Goal: Transaction & Acquisition: Book appointment/travel/reservation

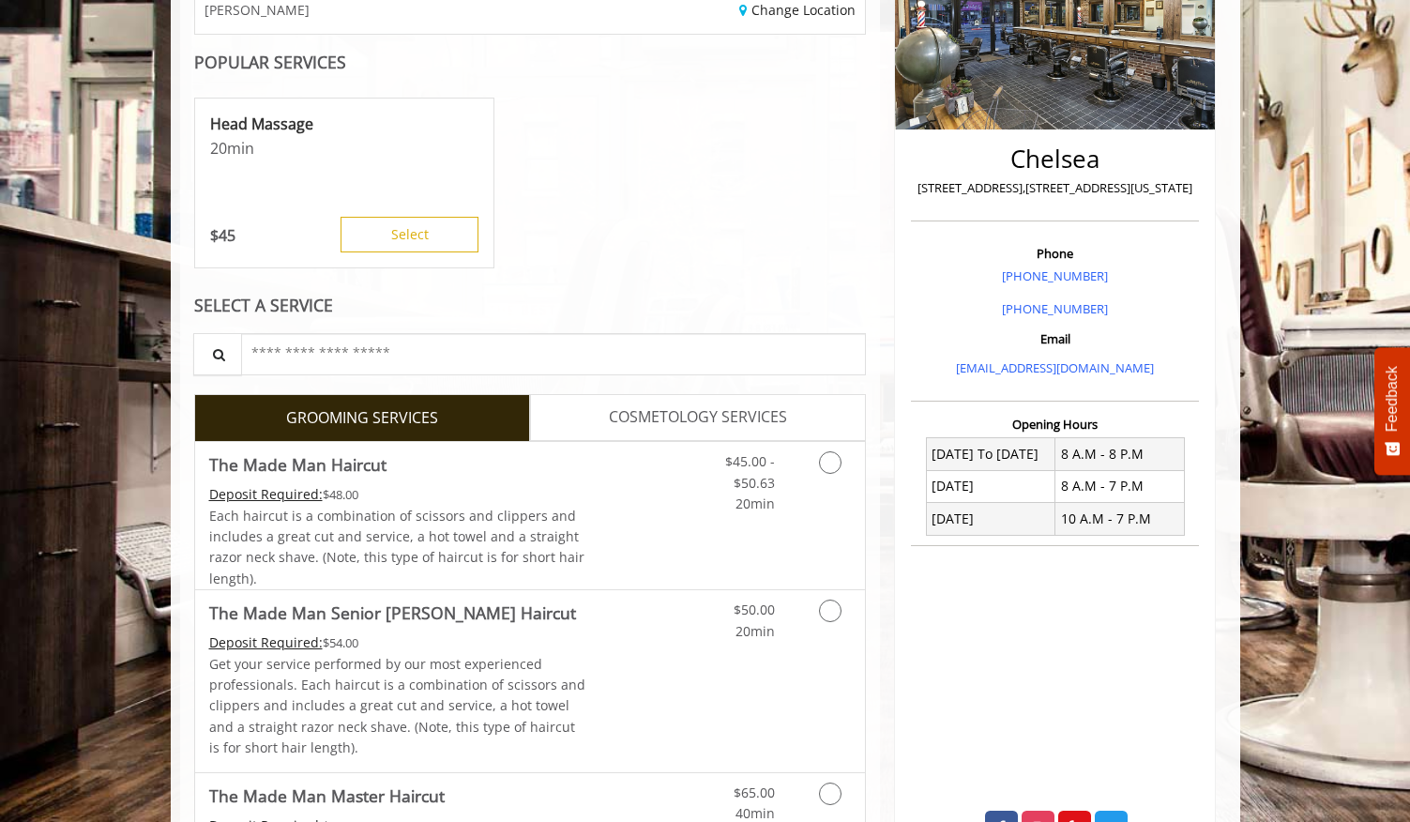
scroll to position [348, 0]
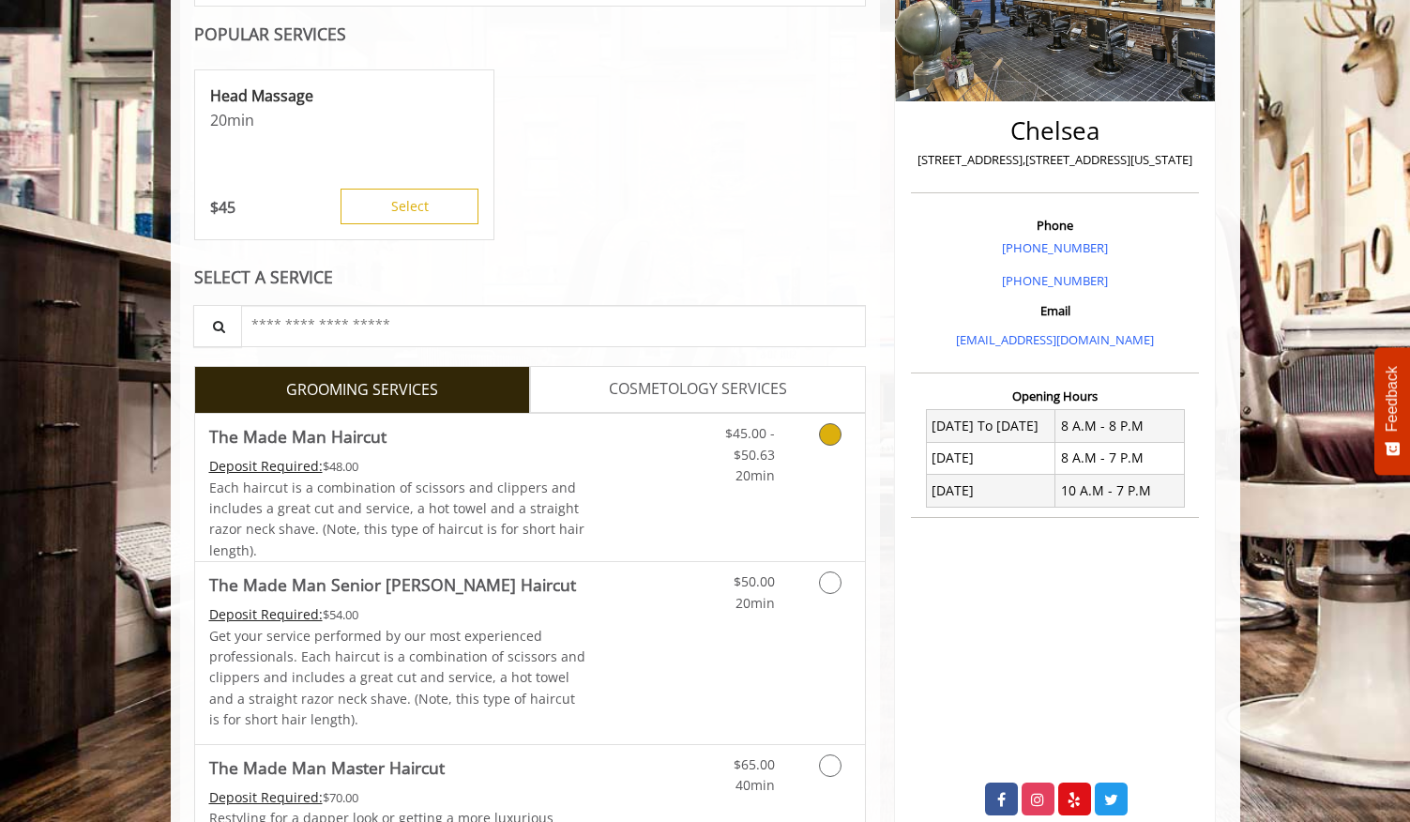
click at [590, 489] on link "Discounted Price" at bounding box center [641, 487] width 112 height 147
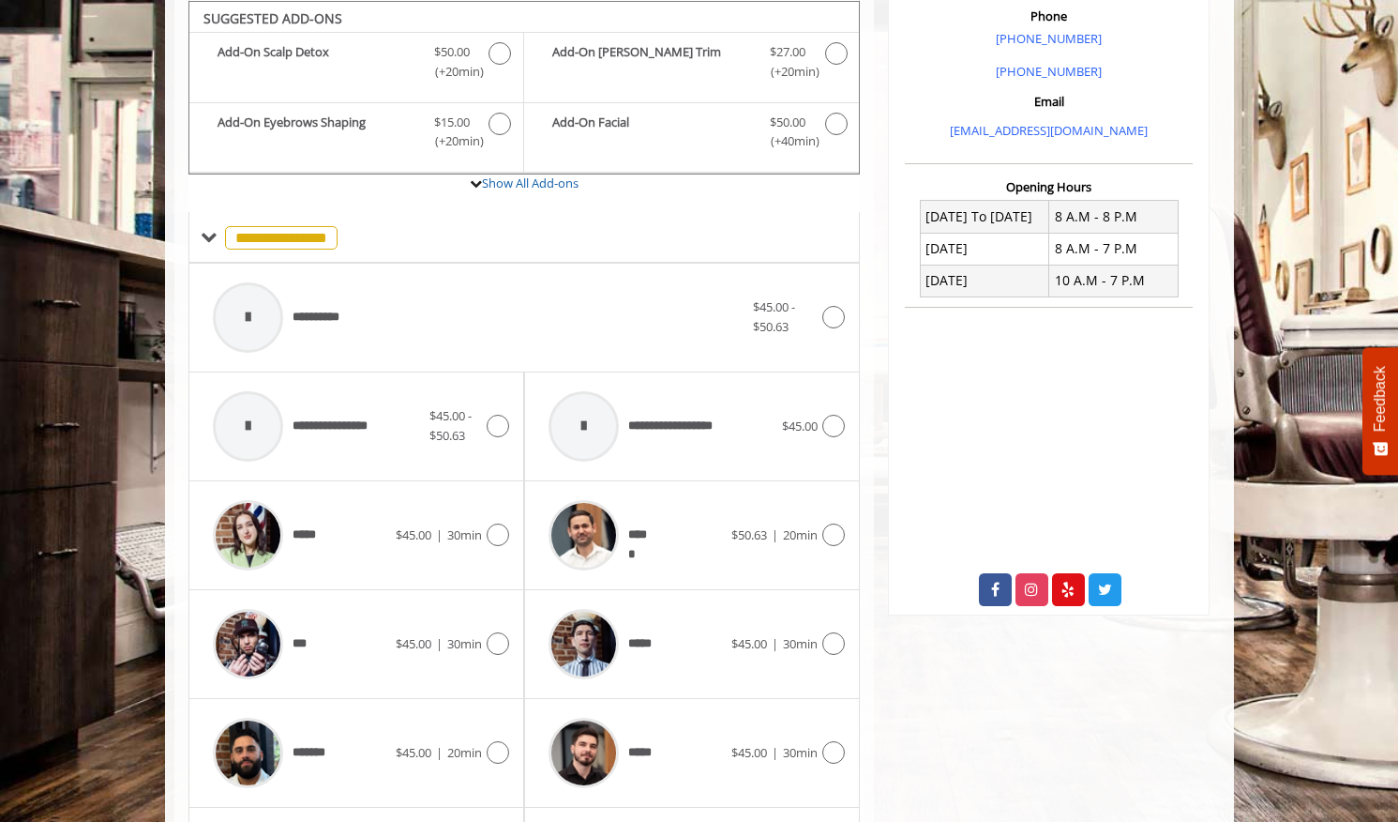
scroll to position [825, 0]
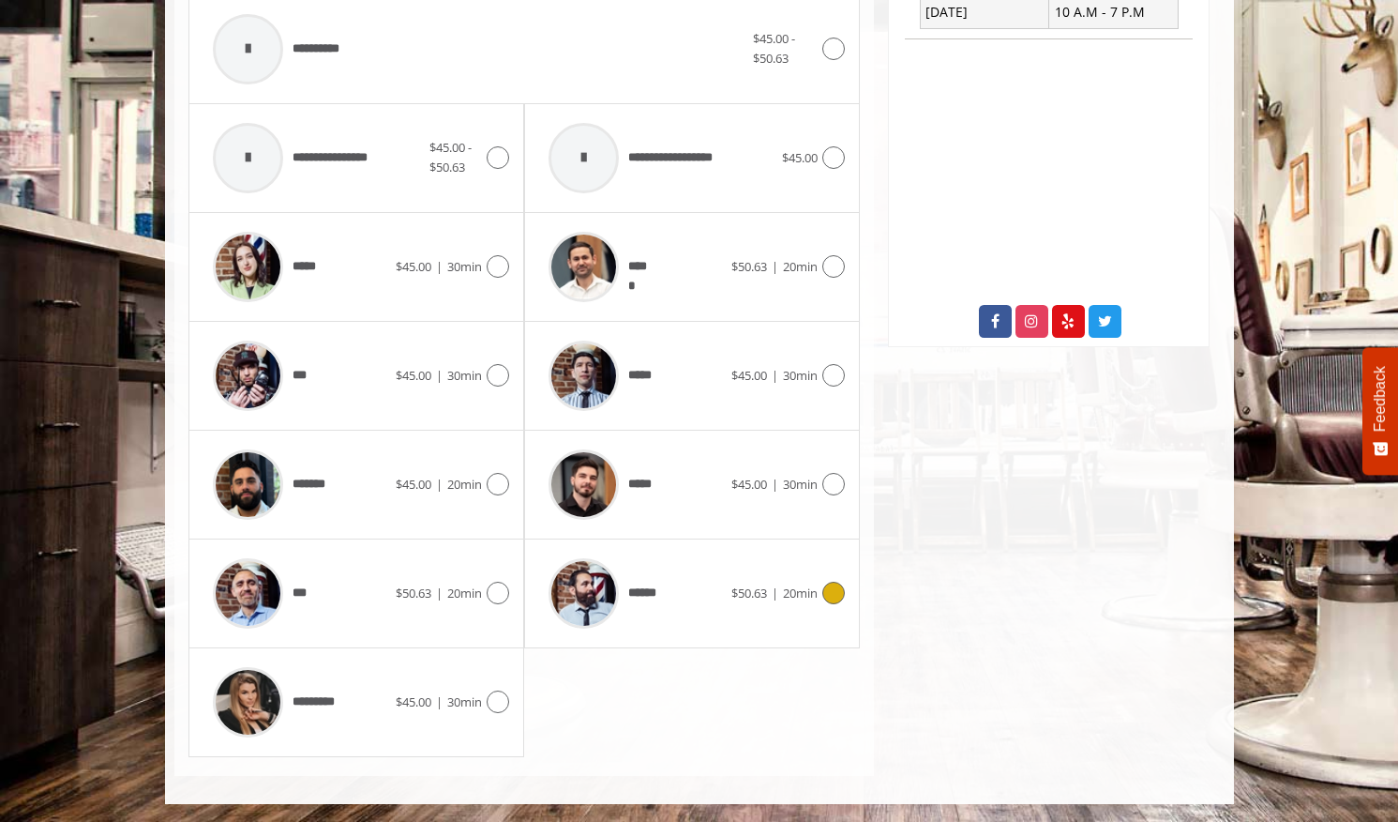
click at [642, 581] on span "******" at bounding box center [602, 593] width 126 height 89
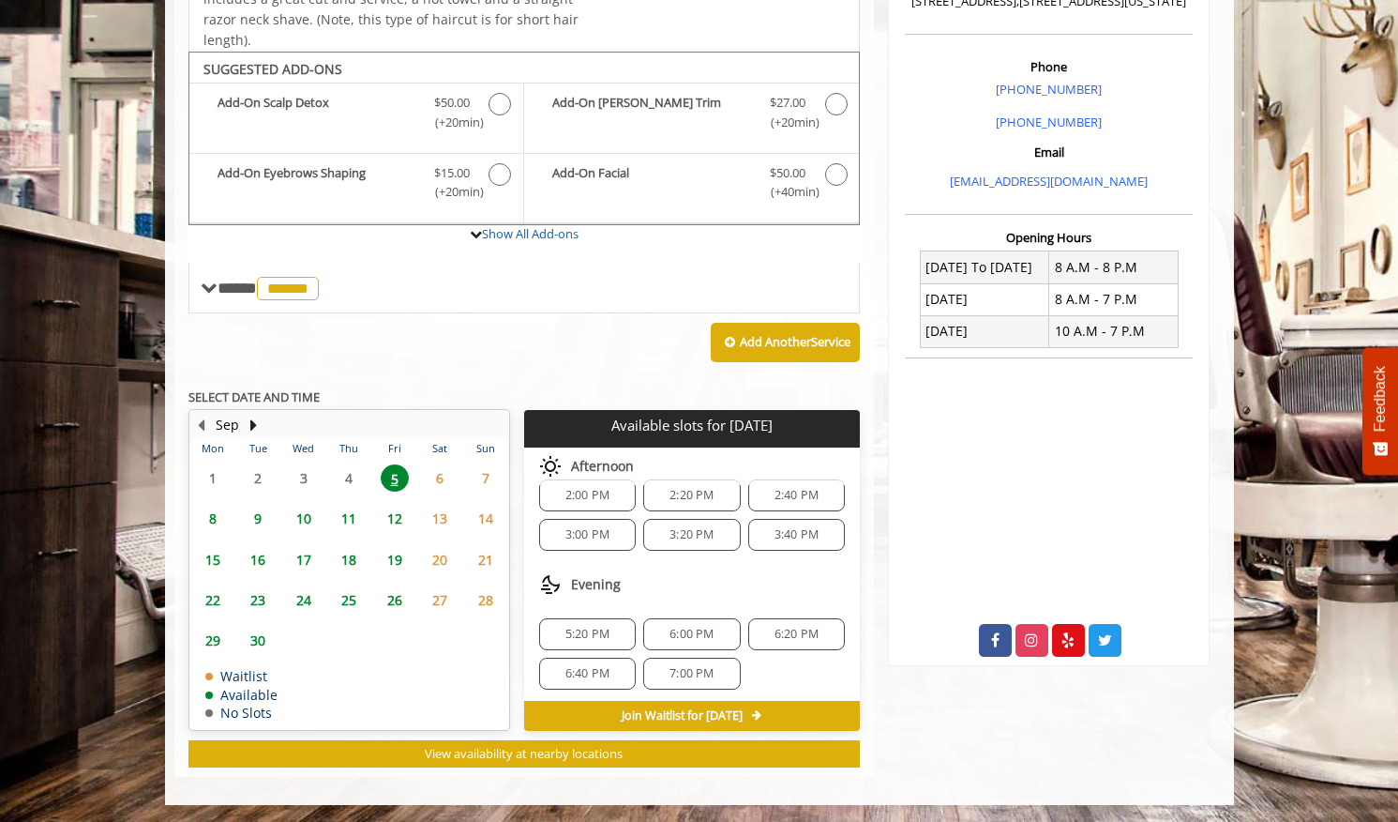
scroll to position [159, 0]
click at [792, 530] on span "3:40 PM" at bounding box center [797, 535] width 44 height 15
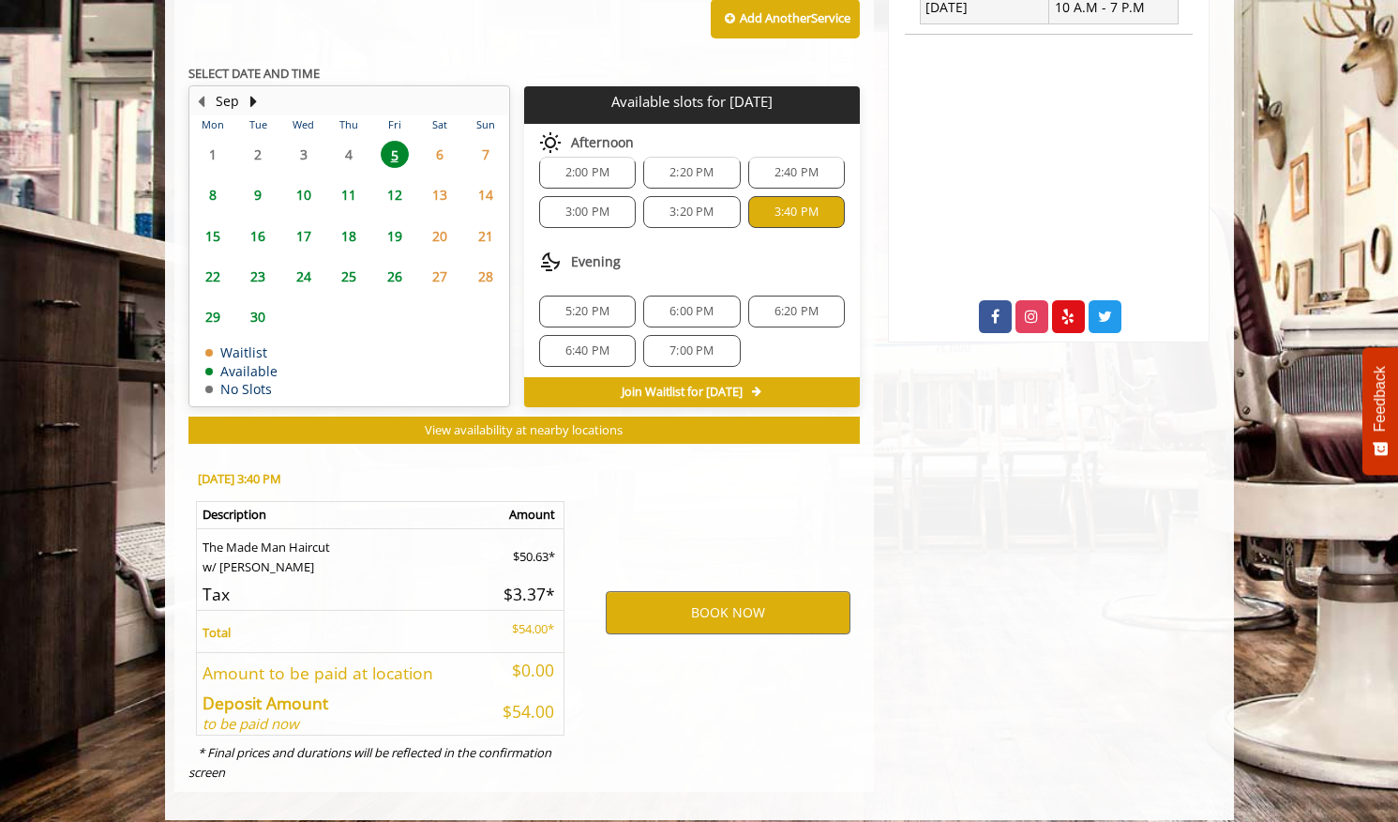
scroll to position [846, 0]
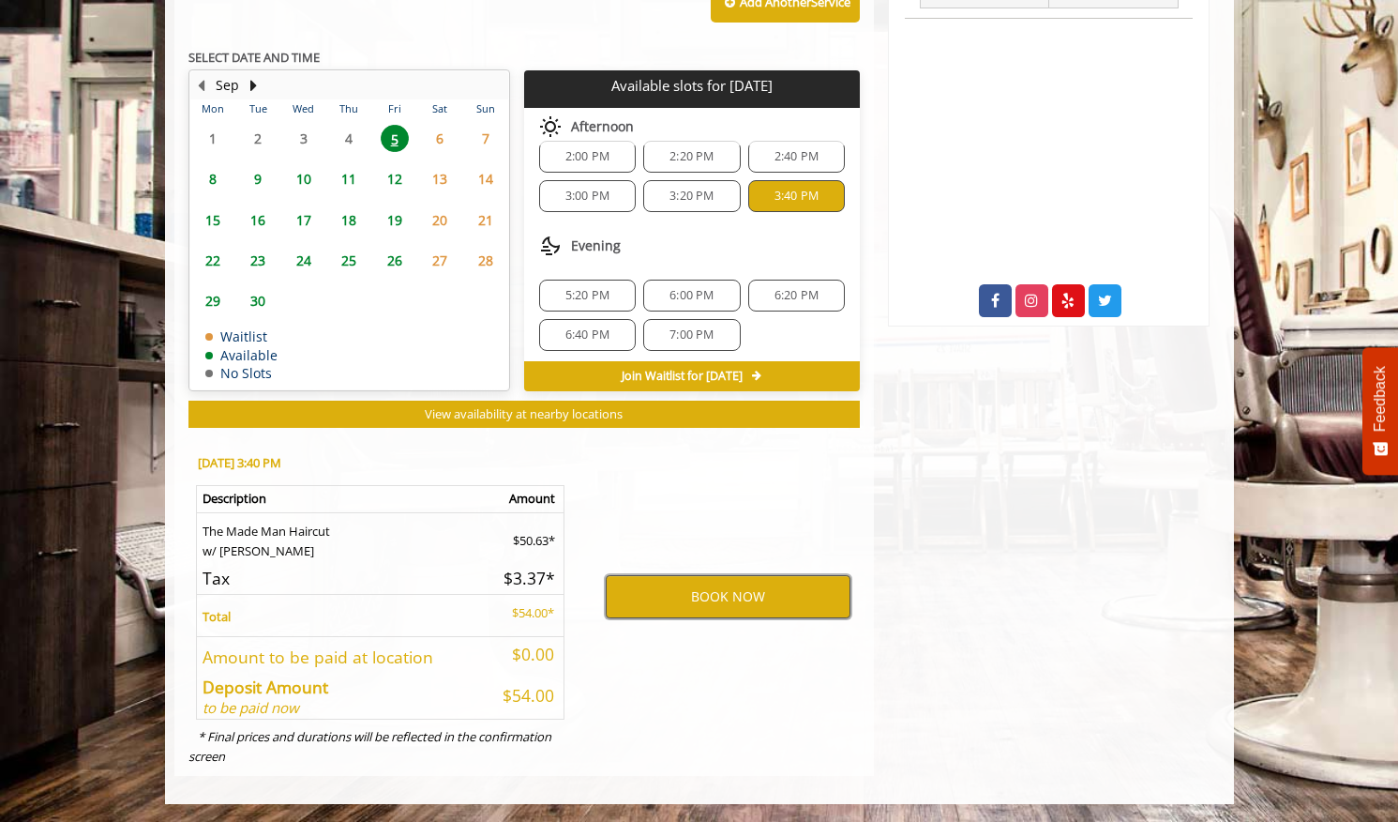
click at [751, 582] on button "BOOK NOW" at bounding box center [728, 596] width 245 height 43
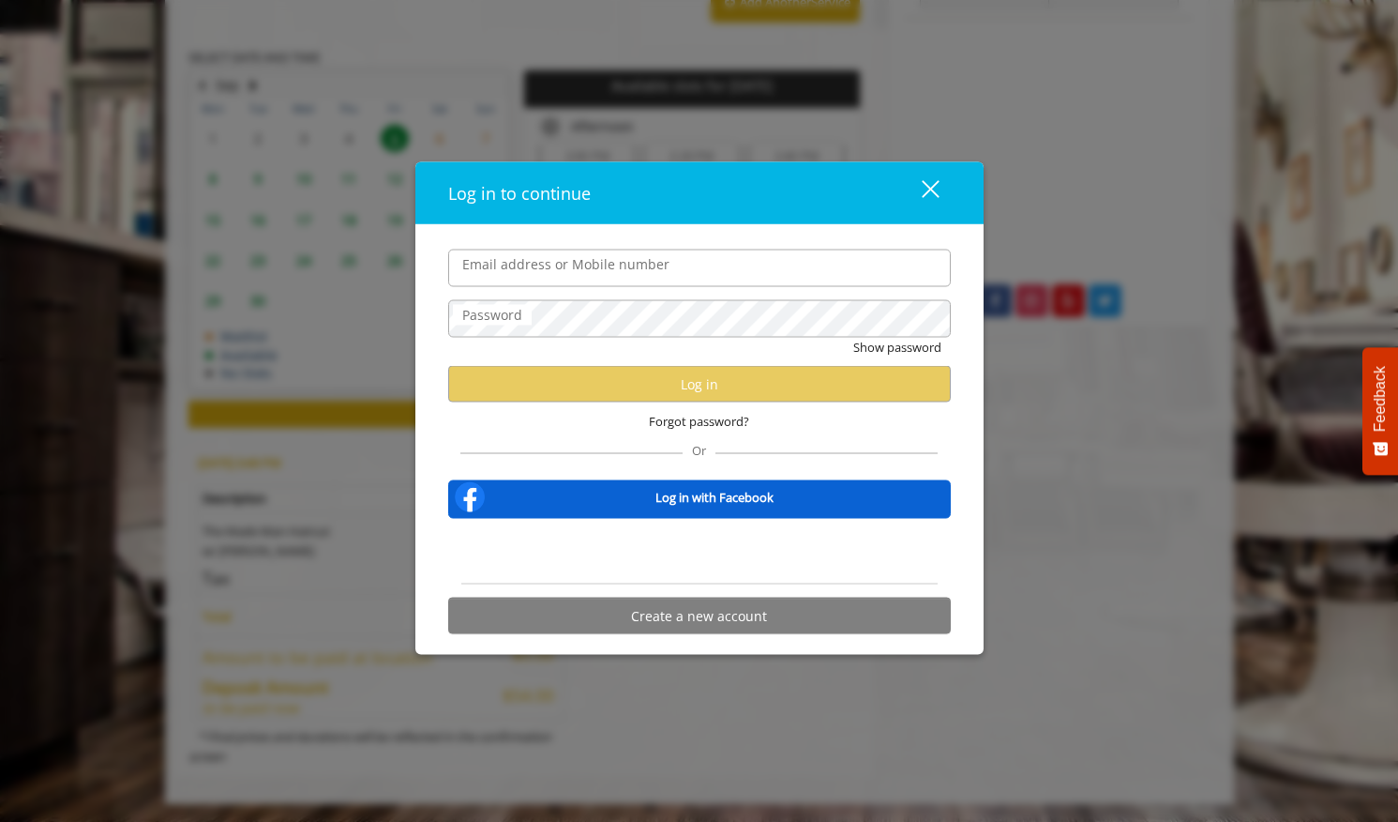
type input "**********"
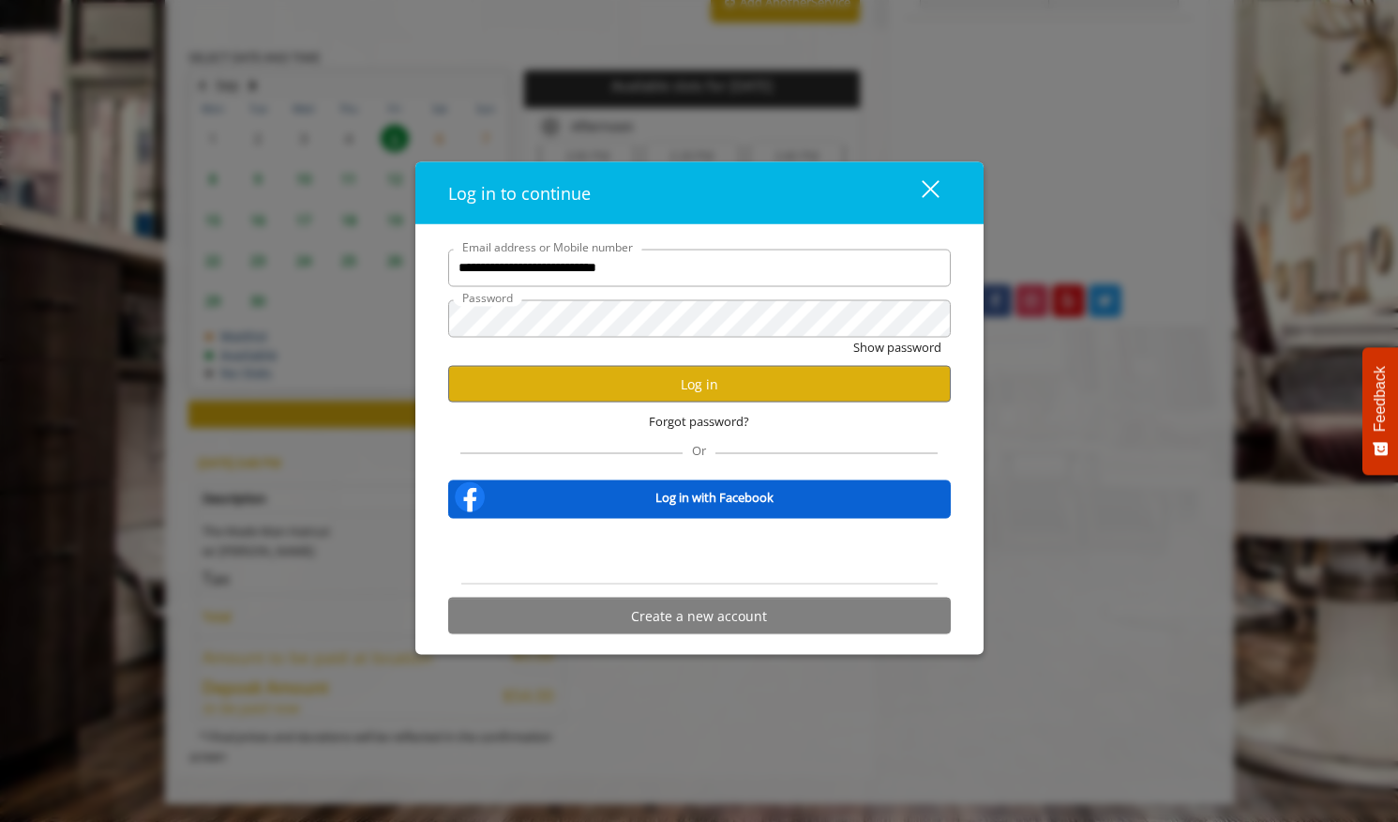
scroll to position [0, 0]
click at [696, 395] on button "Log in" at bounding box center [699, 384] width 503 height 37
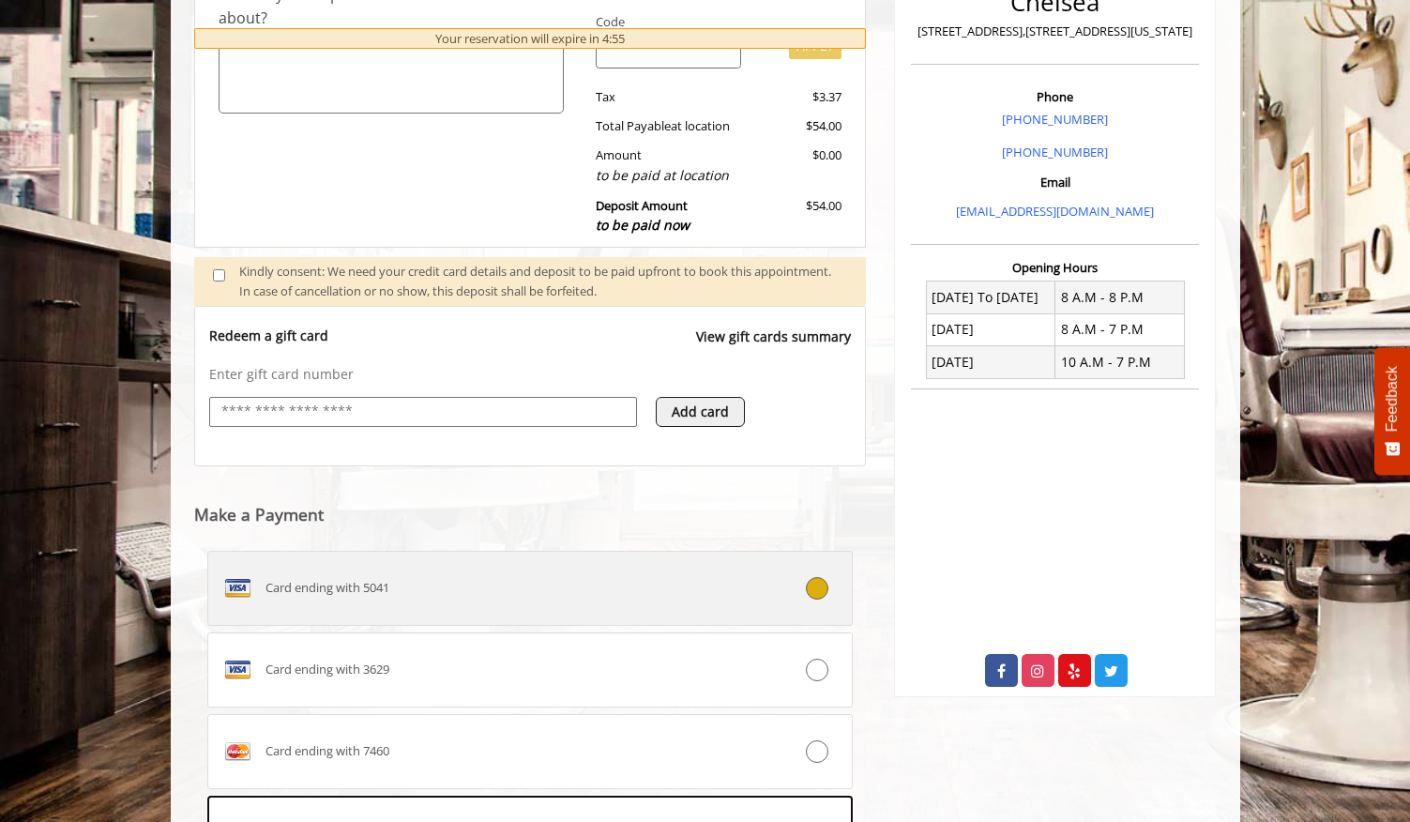
scroll to position [762, 0]
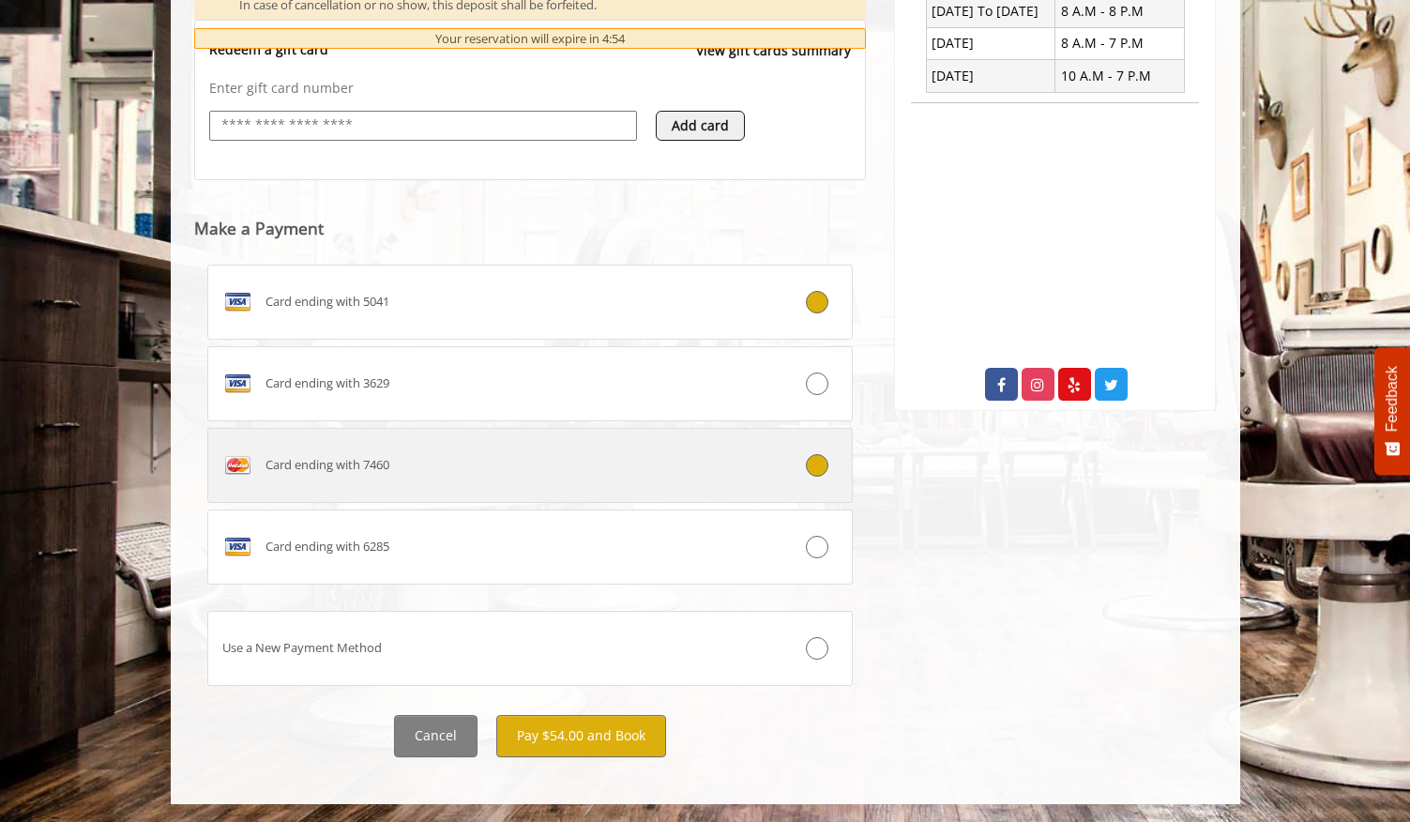
click at [526, 470] on div "Card ending with 7460" at bounding box center [476, 465] width 536 height 30
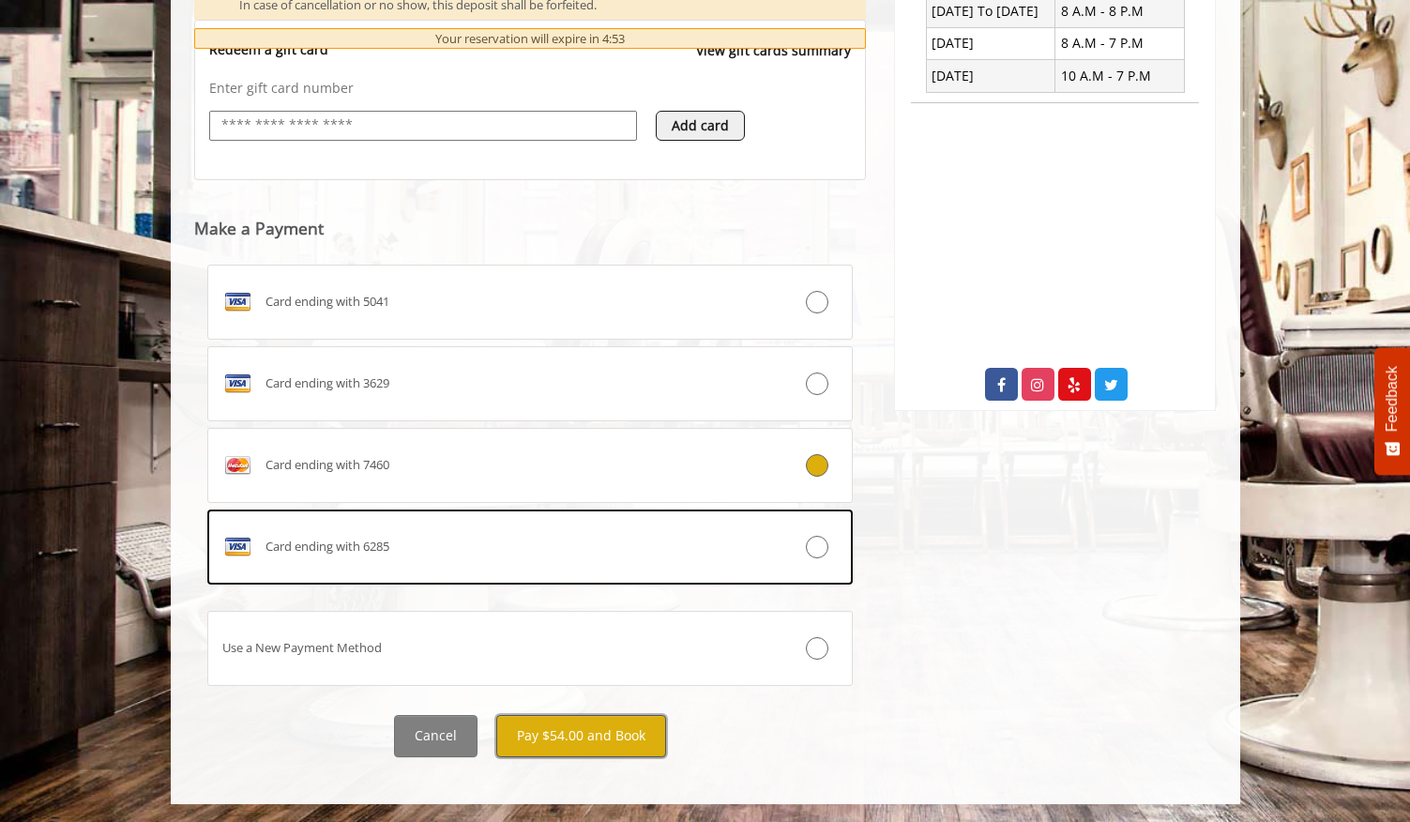
click at [551, 732] on button "Pay $54.00 and Book" at bounding box center [581, 736] width 170 height 42
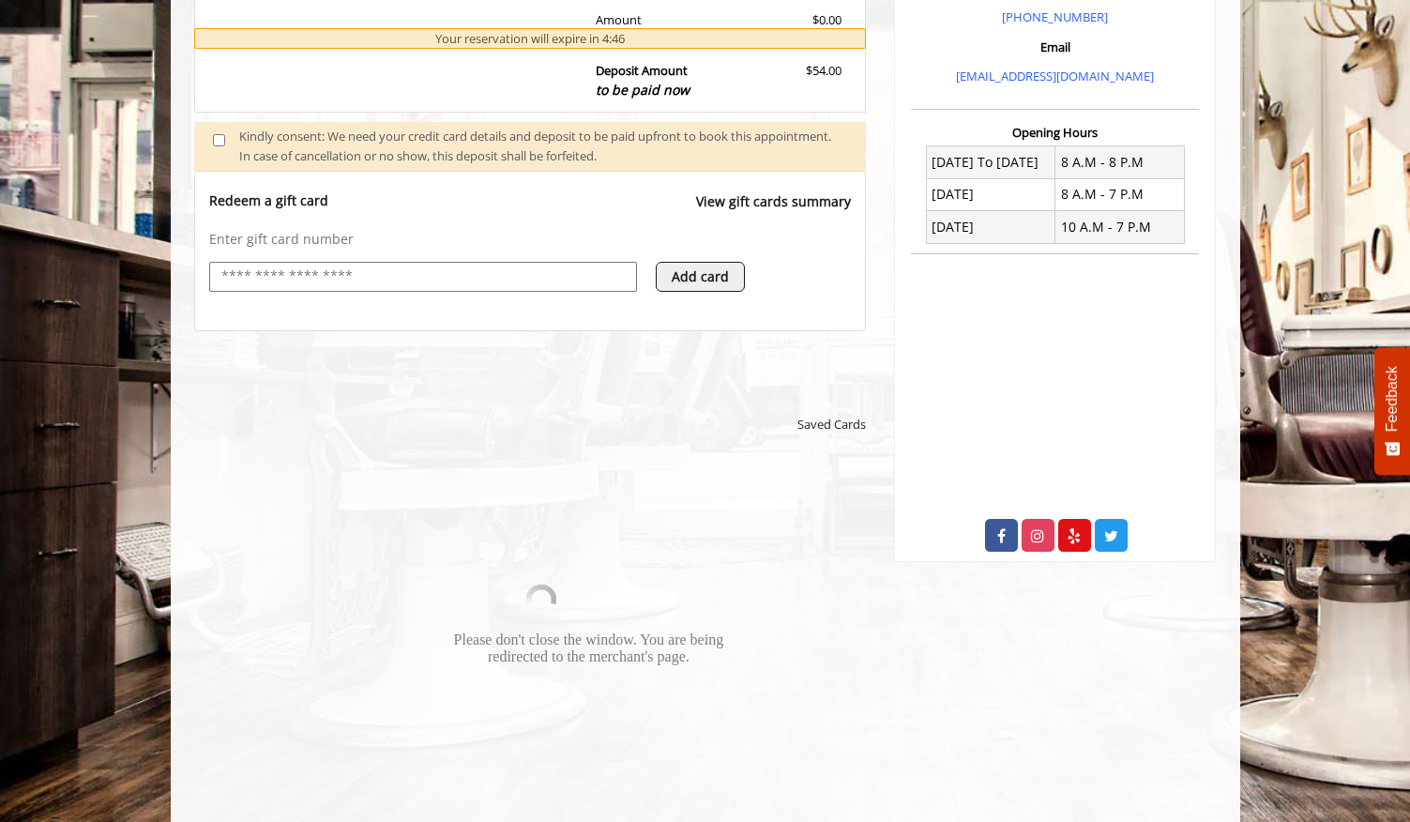
scroll to position [653, 0]
